Goal: Information Seeking & Learning: Learn about a topic

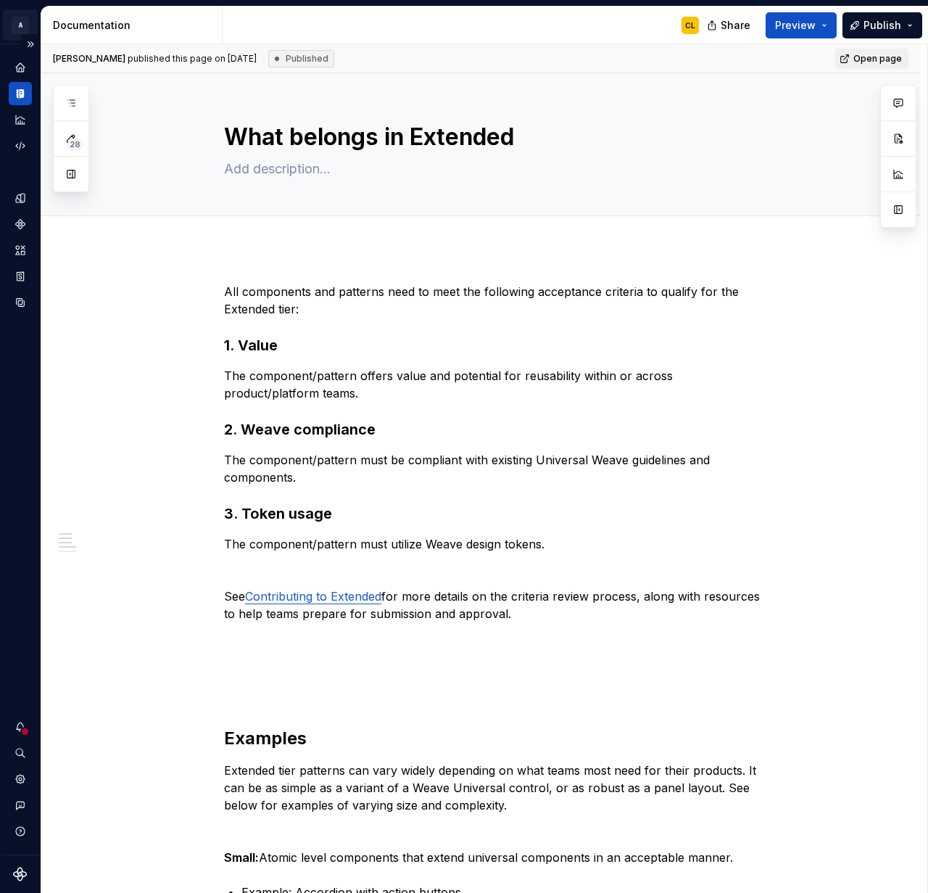
click at [23, 25] on html "A Weave CL Design system data Documentation CL Share Preview Publish 28 Pages A…" at bounding box center [464, 446] width 928 height 893
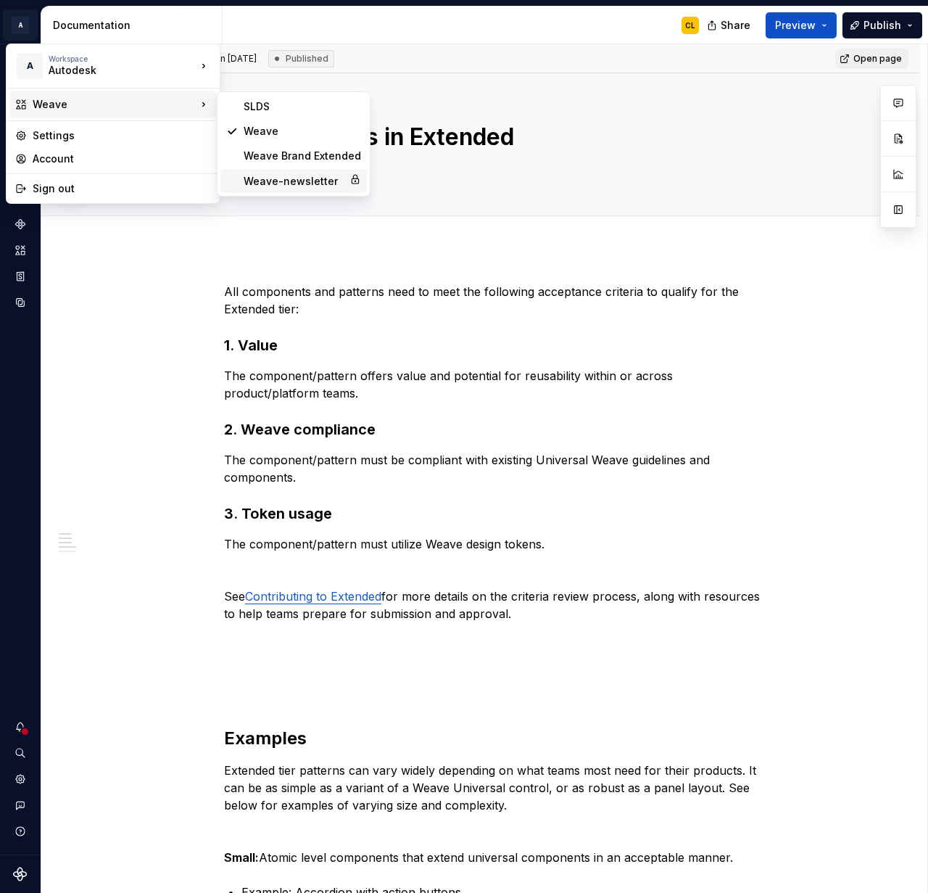
click at [281, 173] on div "Weave-newsletter" at bounding box center [293, 181] width 146 height 24
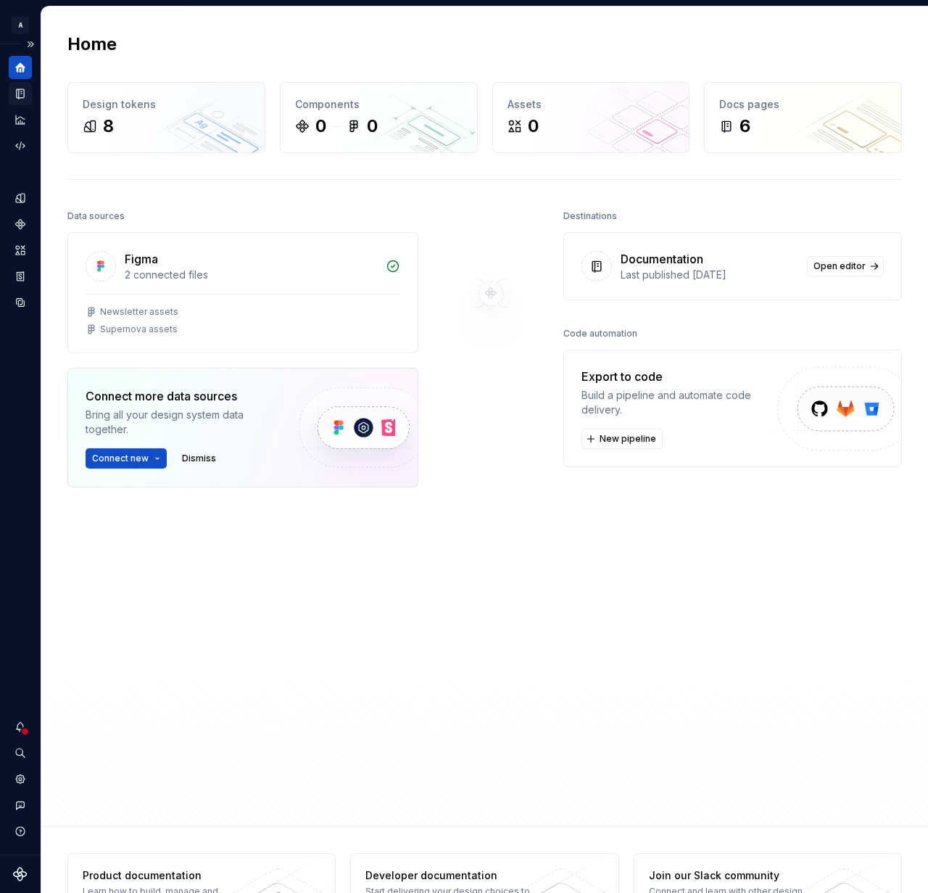
click at [22, 96] on icon "Documentation" at bounding box center [22, 94] width 6 height 8
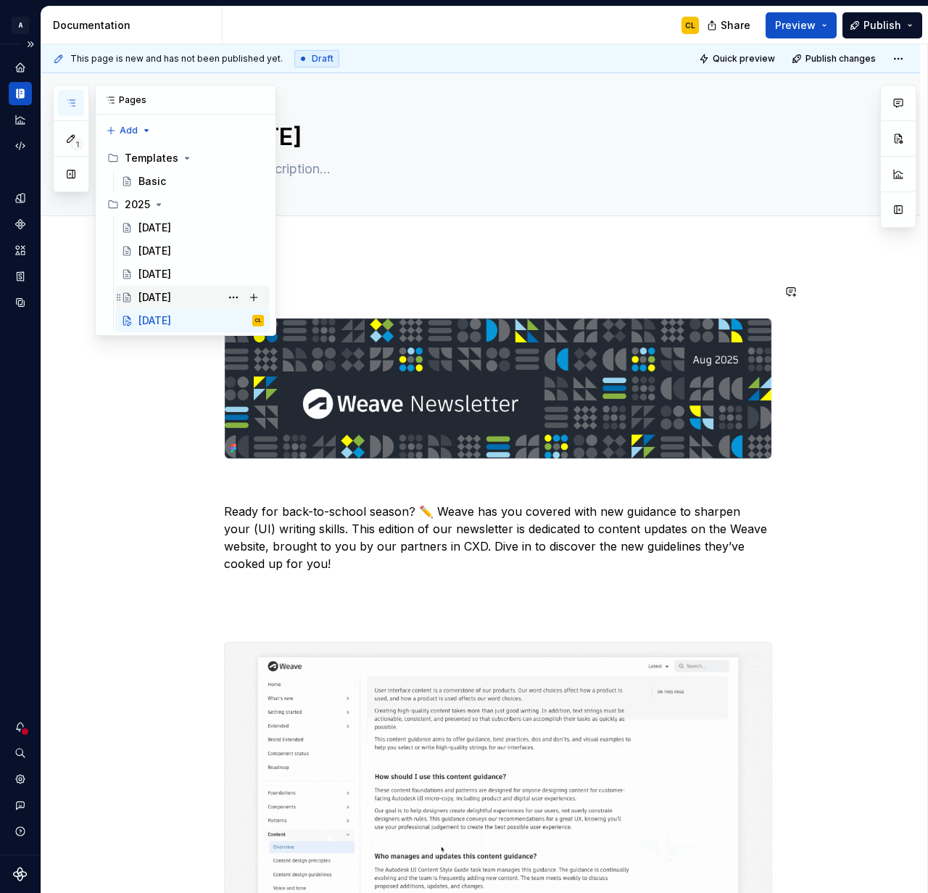
click at [163, 296] on div "[DATE]" at bounding box center [154, 297] width 33 height 15
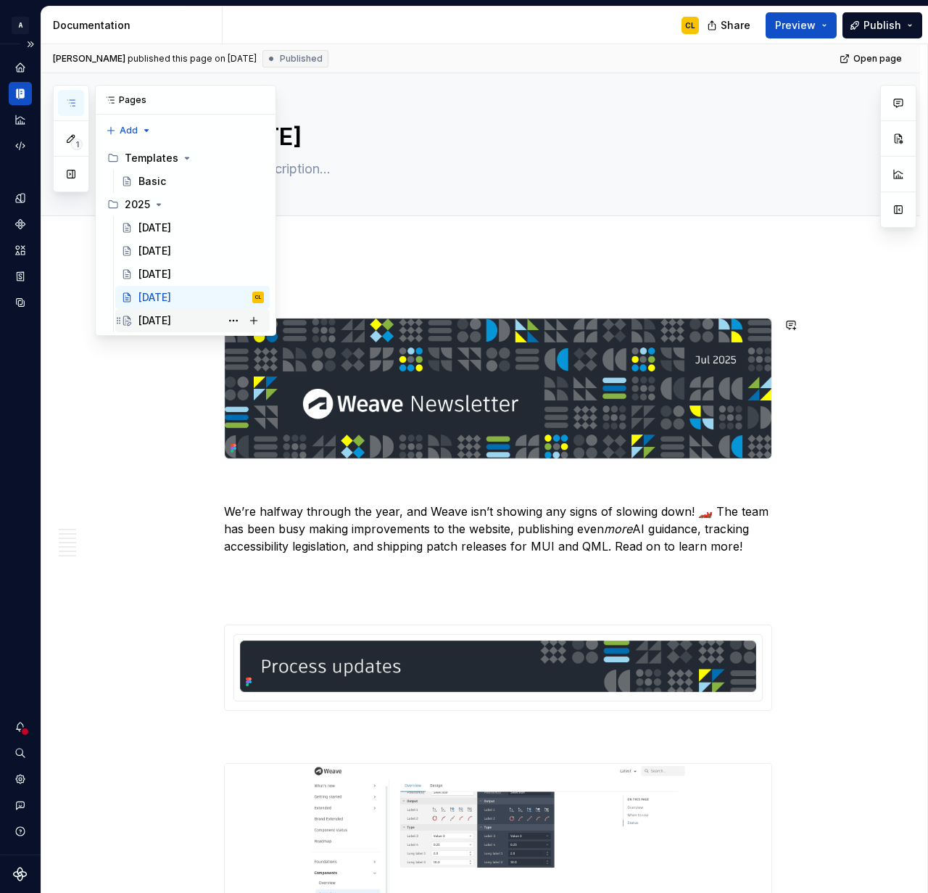
click at [171, 323] on div "[DATE]" at bounding box center [154, 320] width 33 height 15
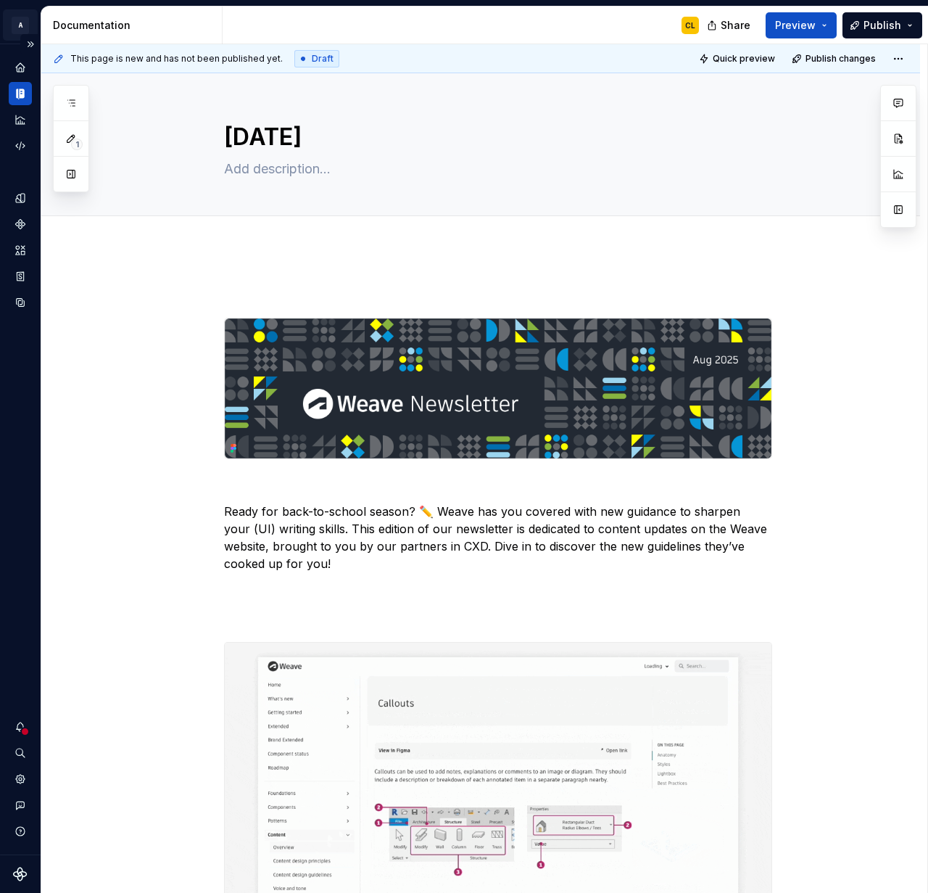
click at [18, 26] on html "A Weave-newsletter CL Design system data Documentation CL Share Preview Publish…" at bounding box center [464, 446] width 928 height 893
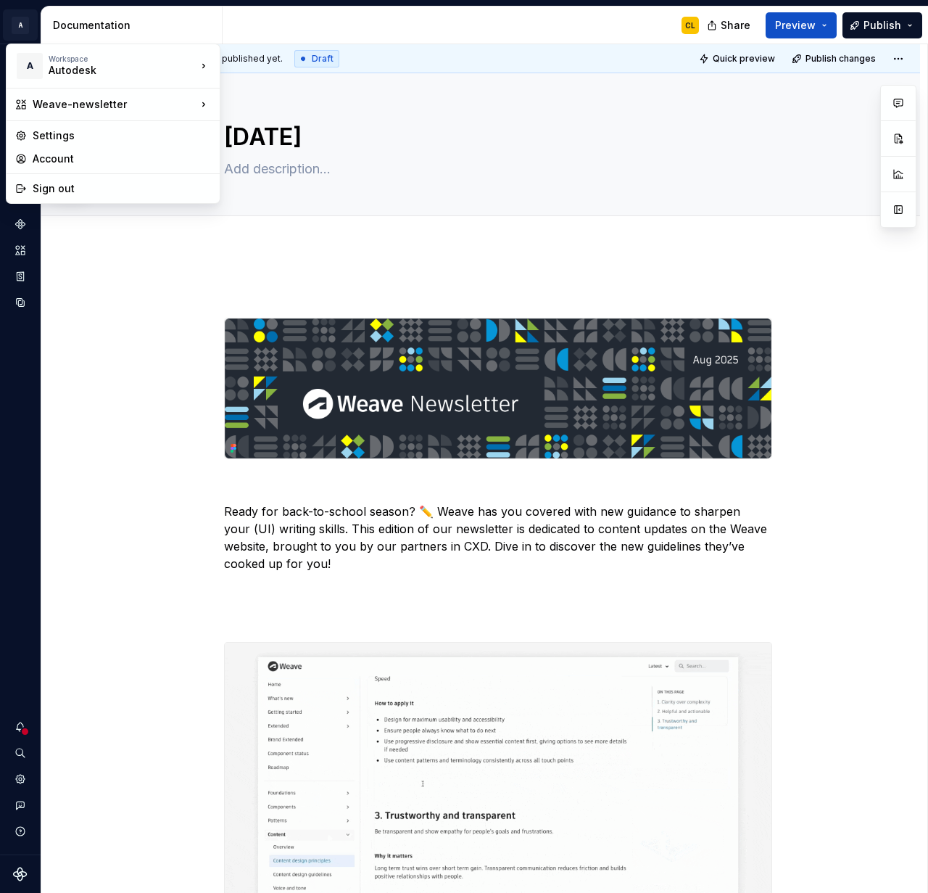
type textarea "*"
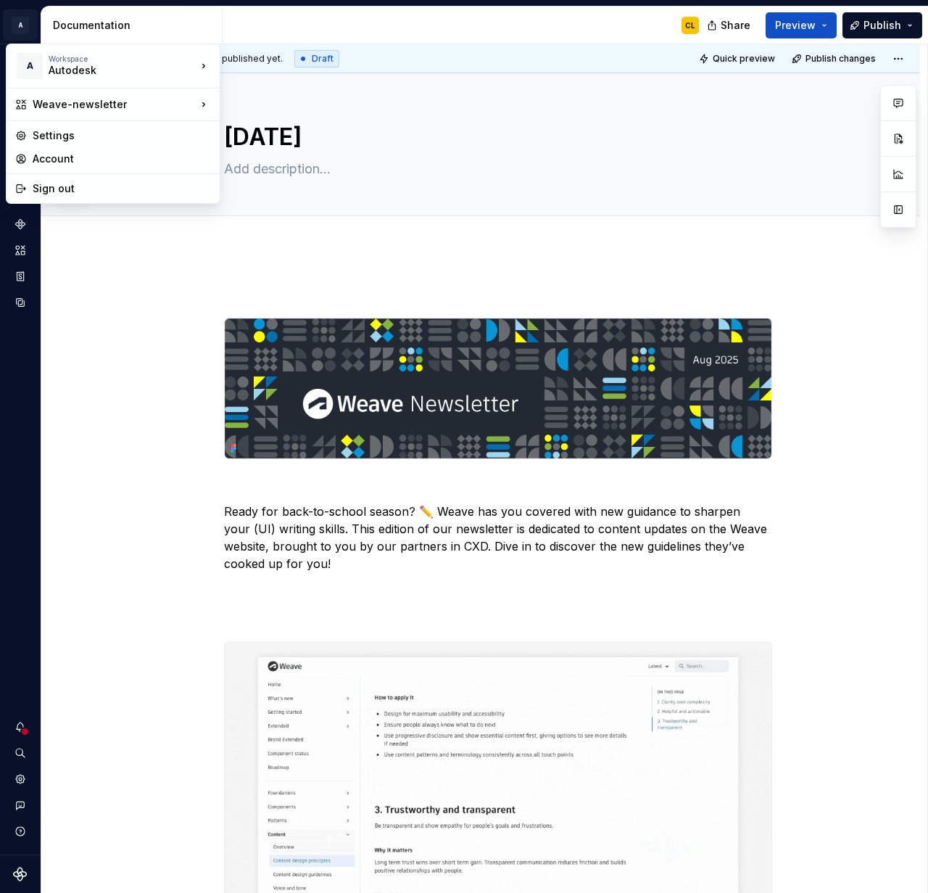
click at [294, 26] on html "A Weave-newsletter CL Design system data Documentation CL Share Preview Publish…" at bounding box center [464, 446] width 928 height 893
